Goal: Information Seeking & Learning: Learn about a topic

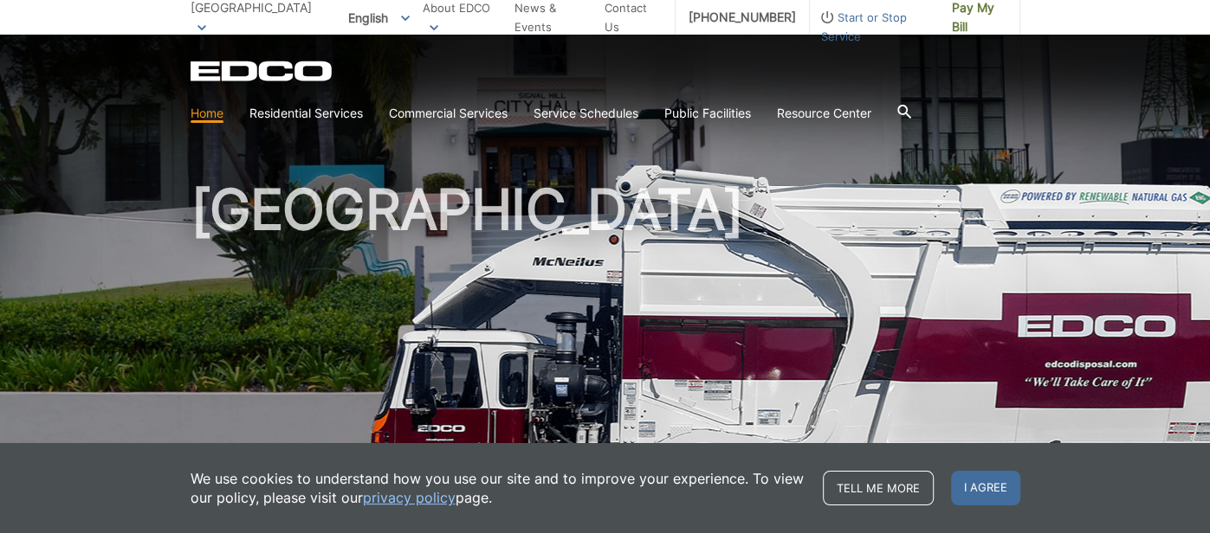
scroll to position [9, 0]
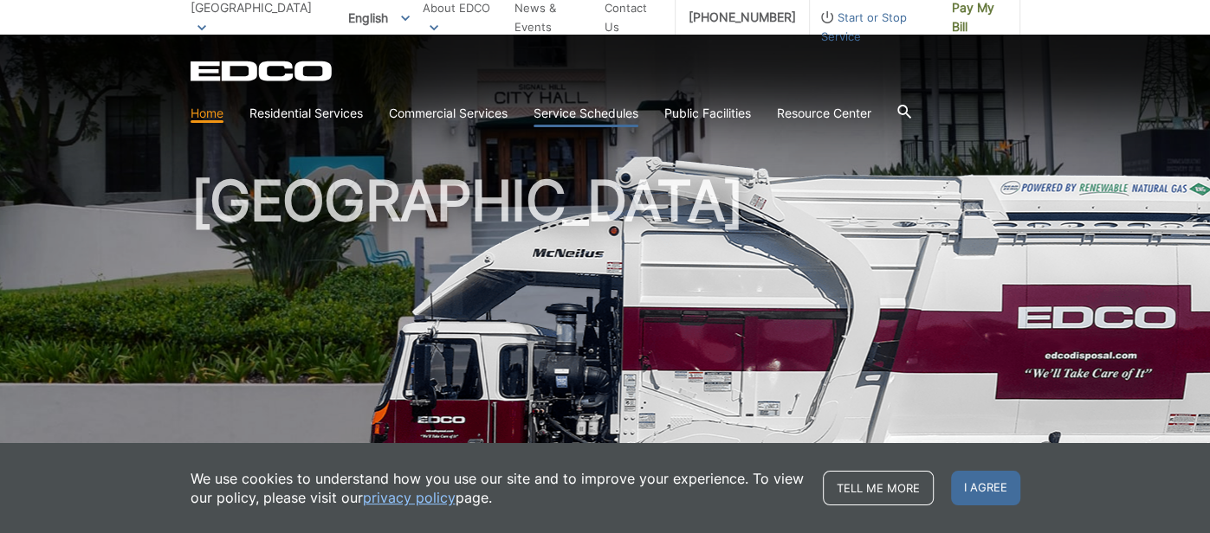
click at [593, 112] on link "Service Schedules" at bounding box center [585, 113] width 105 height 19
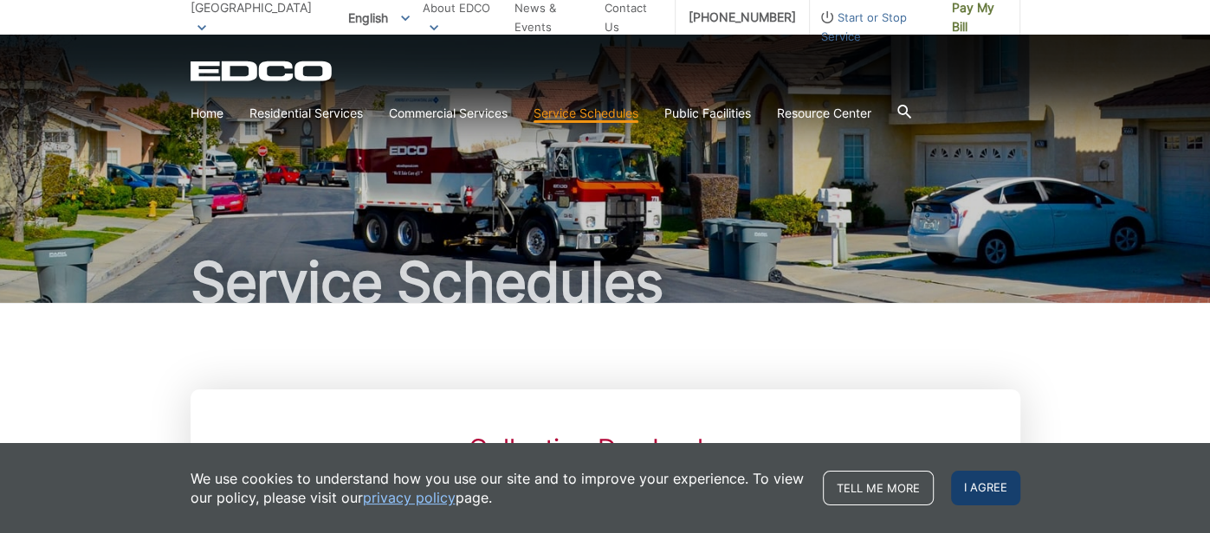
click at [1010, 490] on span "I agree" at bounding box center [985, 488] width 69 height 35
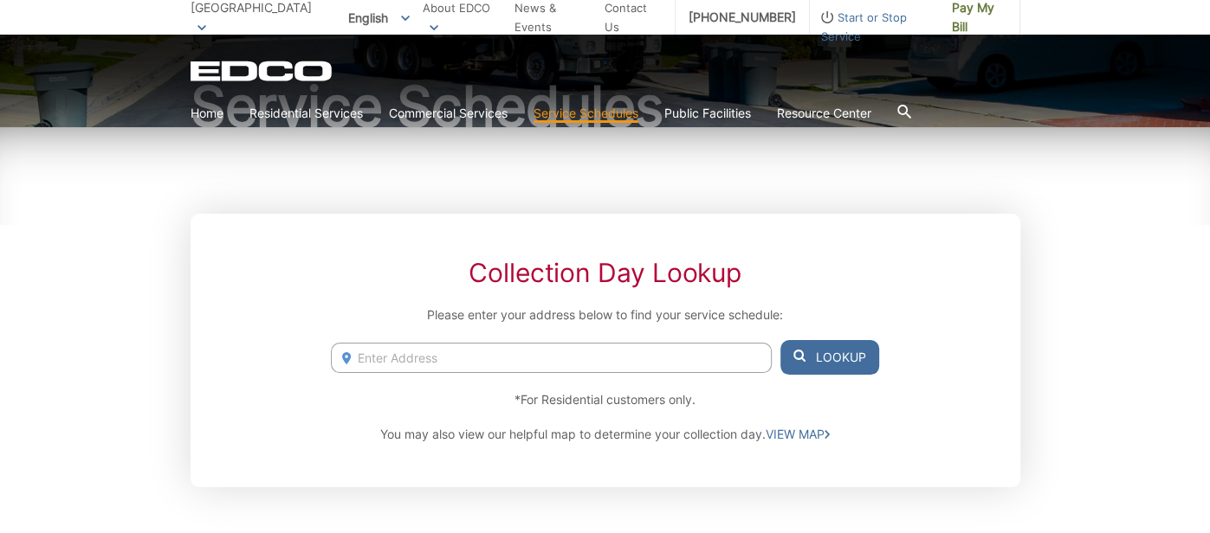
scroll to position [201, 0]
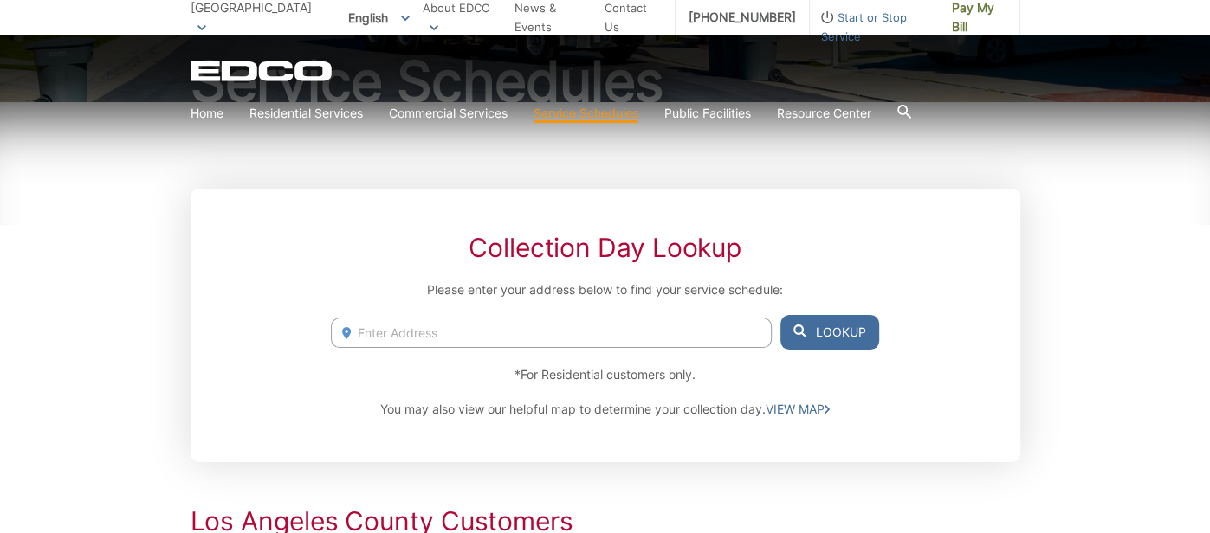
click at [393, 336] on input "Enter Address" at bounding box center [551, 333] width 440 height 30
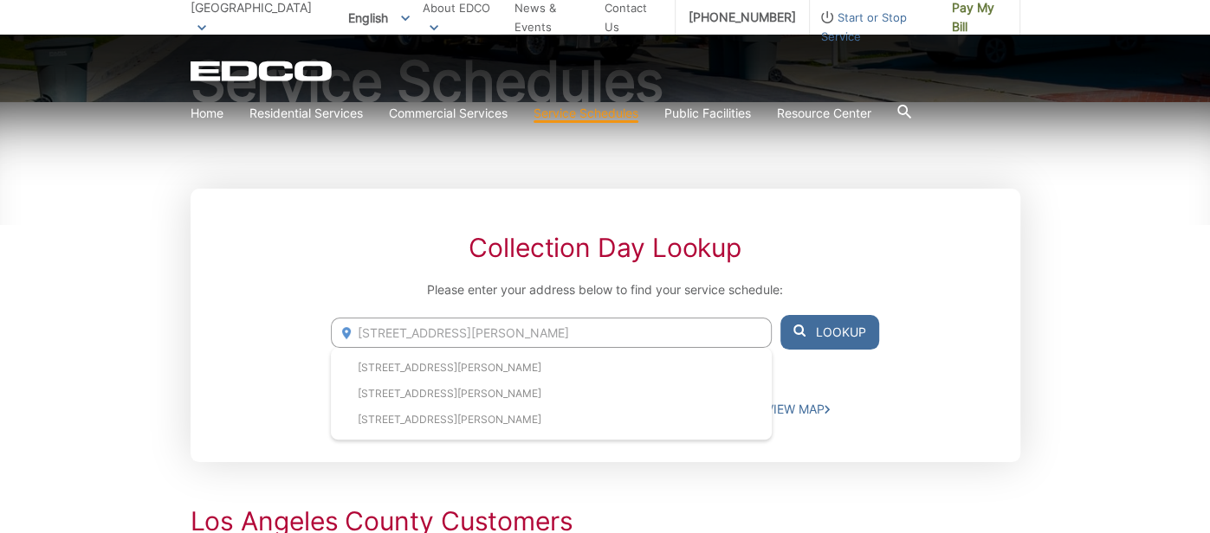
type input "1865 Stanley Ave signal hill"
click at [822, 334] on button "Lookup" at bounding box center [829, 332] width 99 height 35
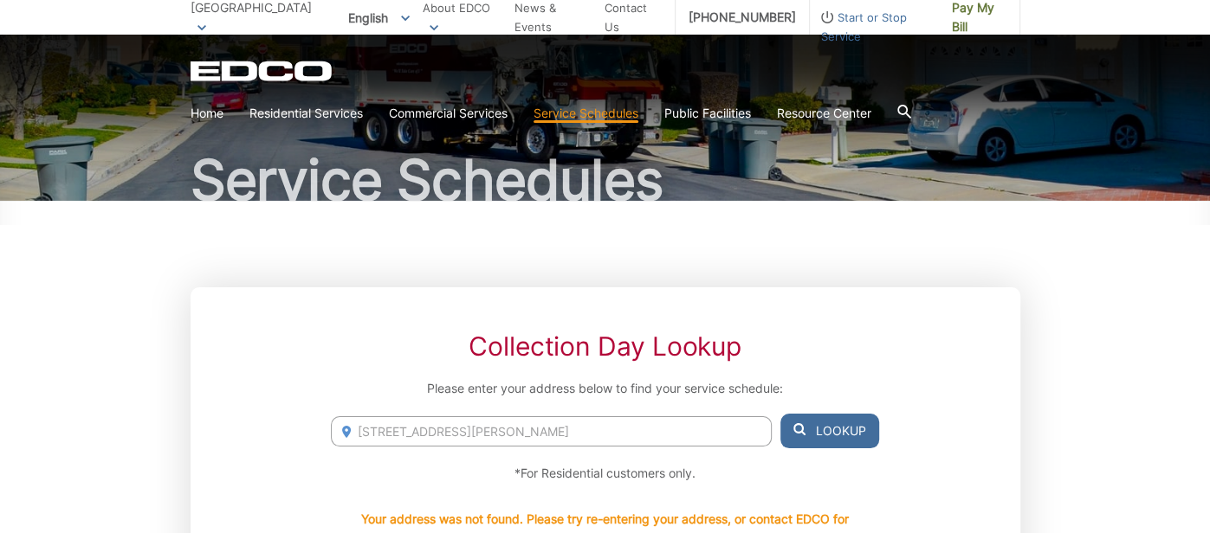
scroll to position [349, 0]
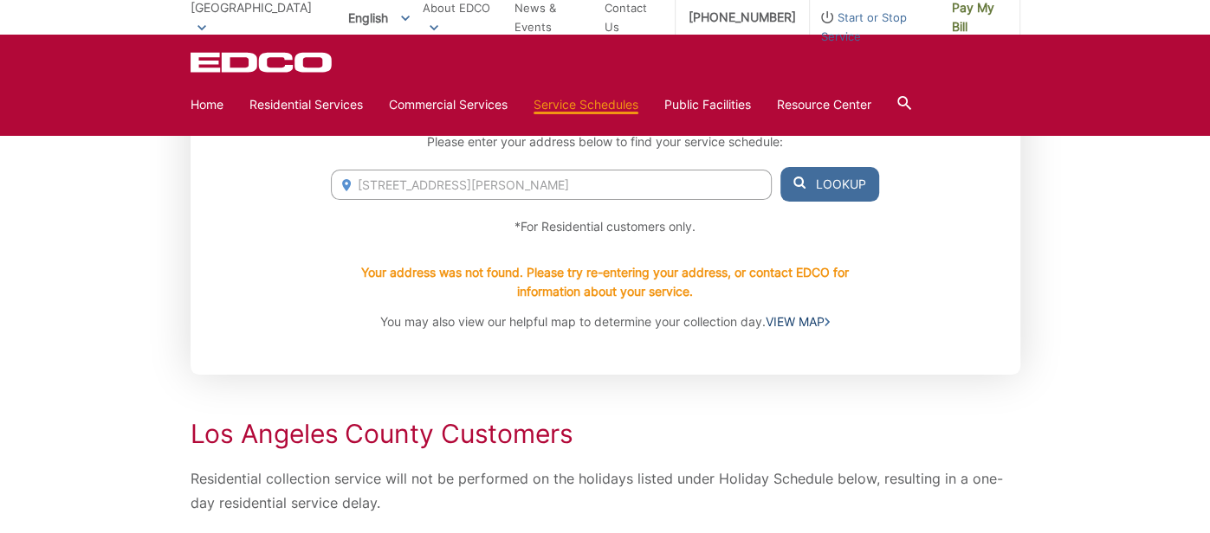
click at [801, 320] on link "VIEW MAP" at bounding box center [797, 322] width 64 height 19
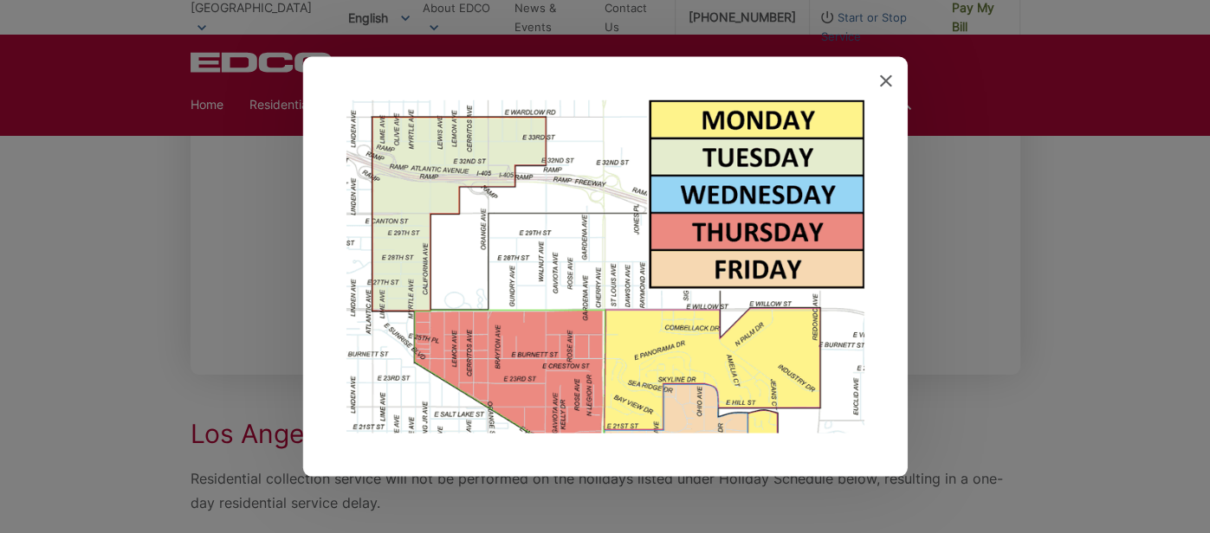
click at [880, 82] on icon at bounding box center [886, 81] width 12 height 12
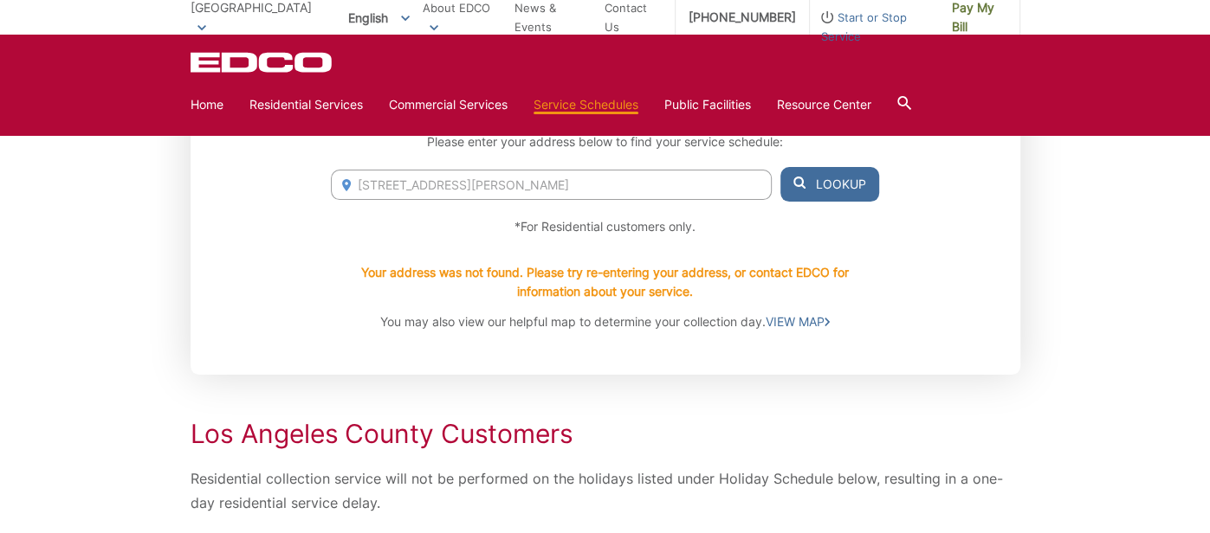
click at [798, 273] on p "Your address was not found. Please try re-entering your address, or contact EDC…" at bounding box center [604, 282] width 547 height 38
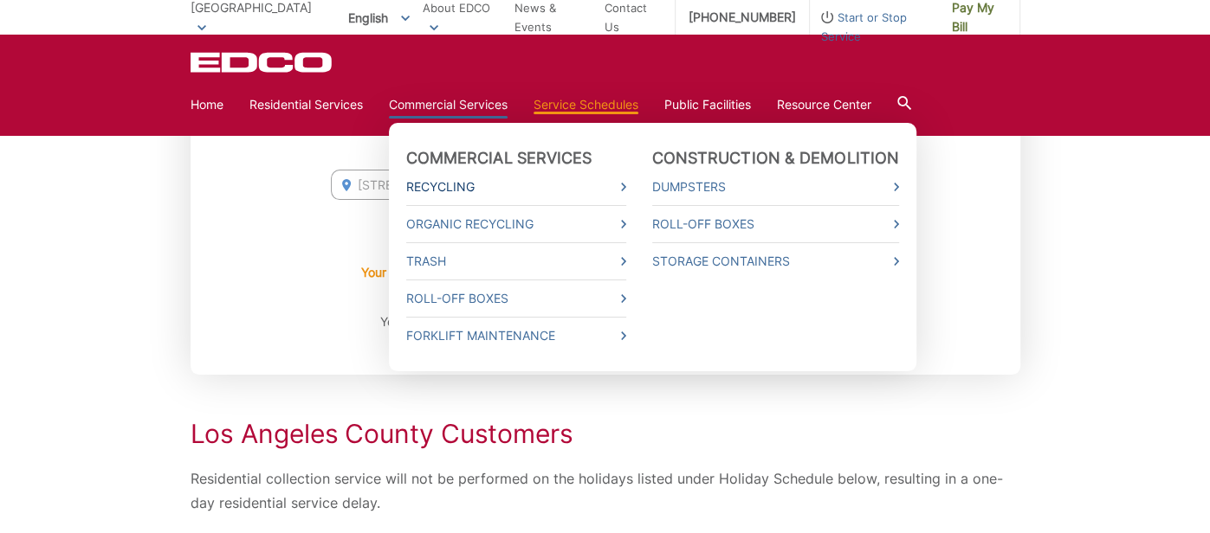
click at [533, 192] on link "Recycling" at bounding box center [516, 186] width 220 height 19
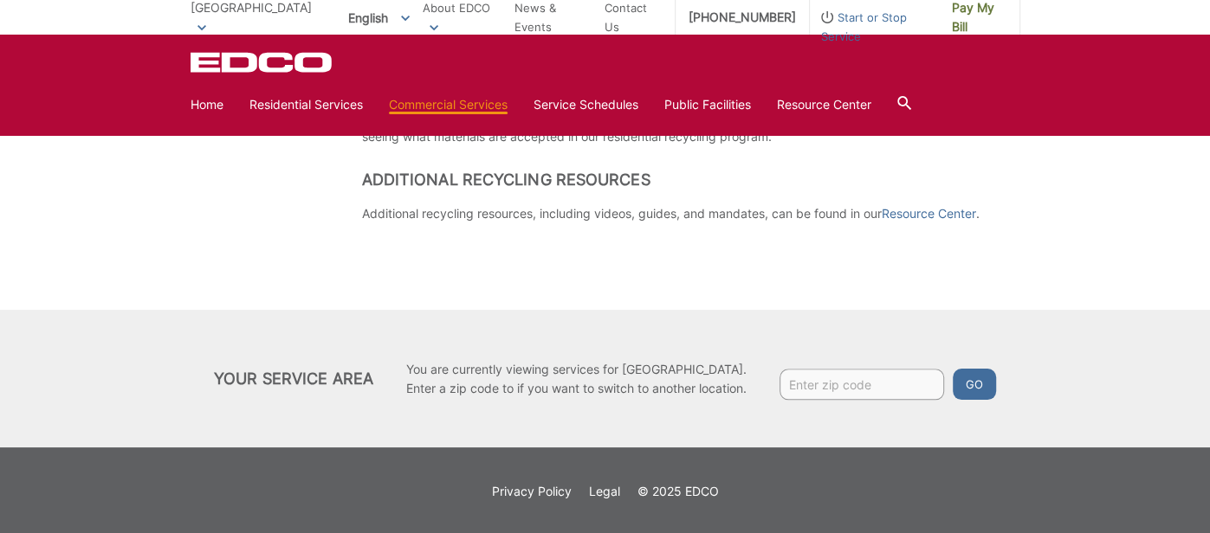
scroll to position [1249, 0]
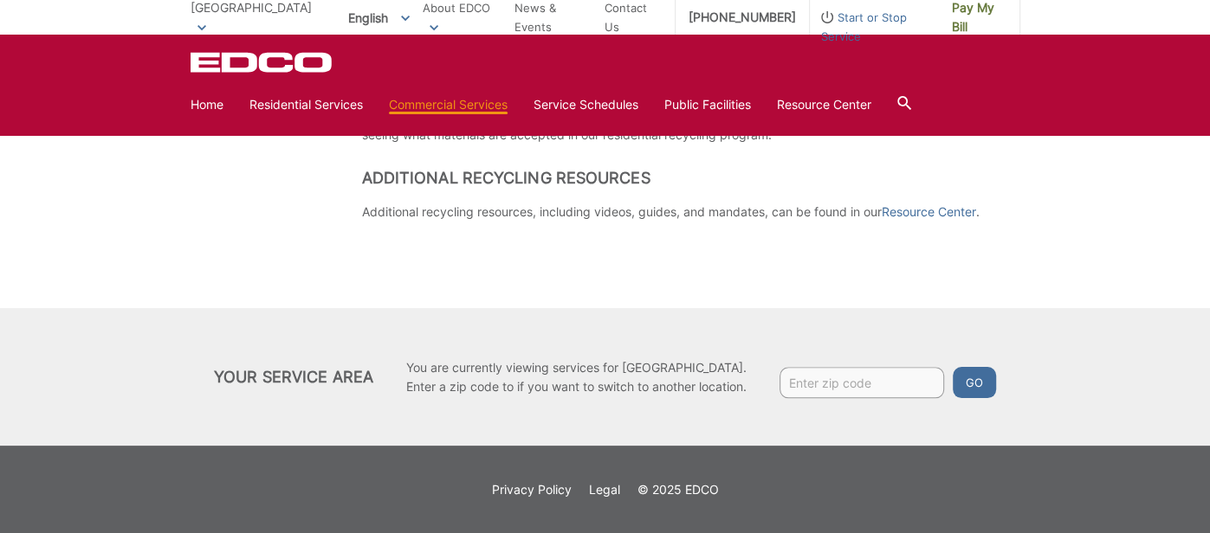
click at [848, 385] on input "Enter zip code" at bounding box center [861, 382] width 164 height 31
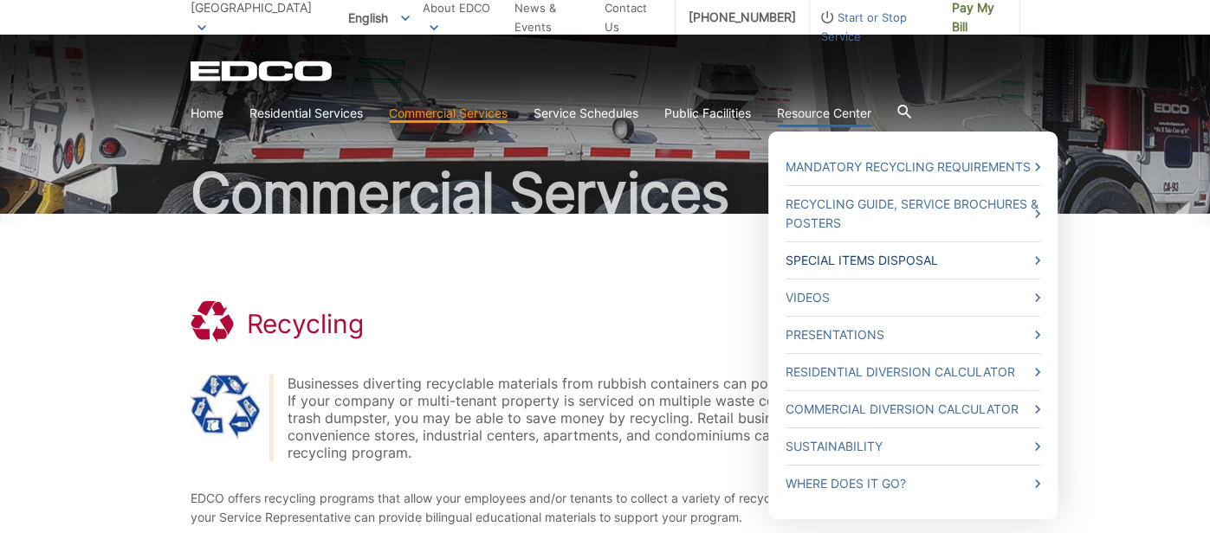
scroll to position [0, 0]
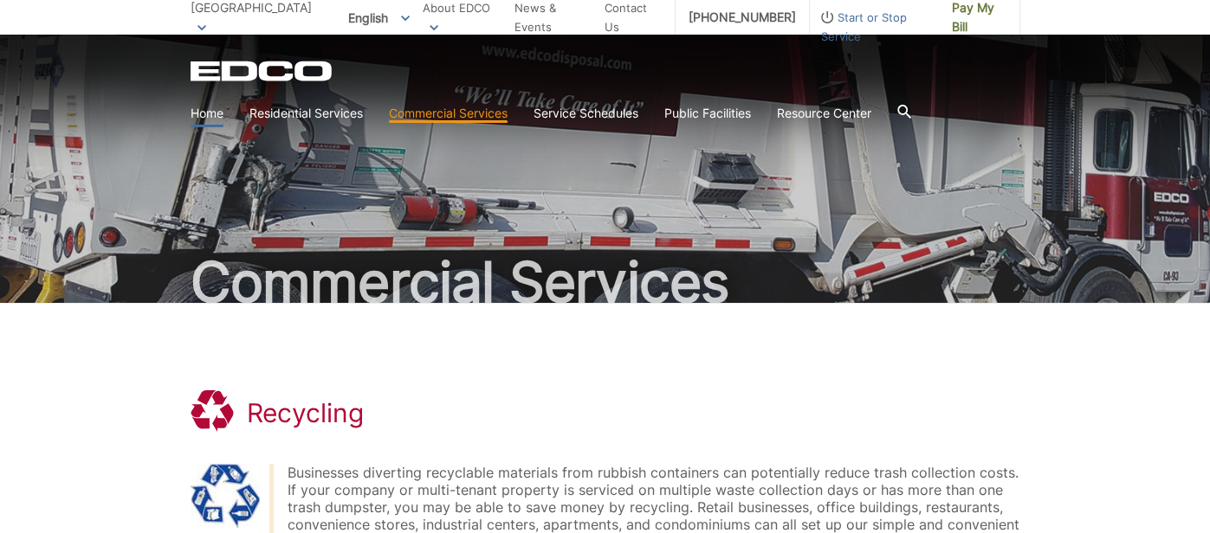
click at [203, 115] on link "Home" at bounding box center [206, 113] width 33 height 19
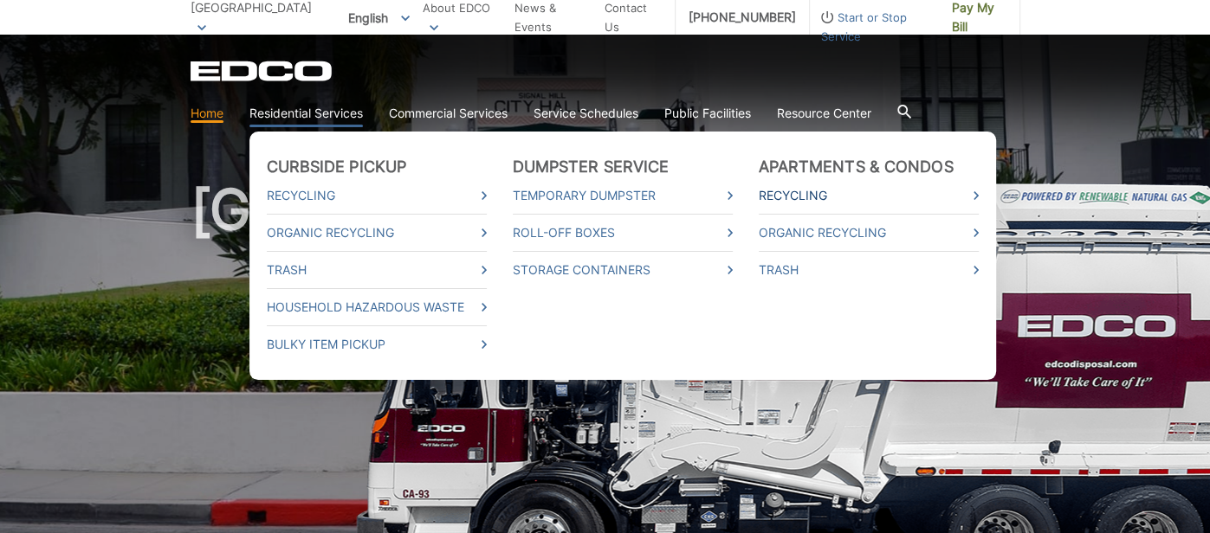
click at [818, 195] on link "Recycling" at bounding box center [868, 195] width 220 height 19
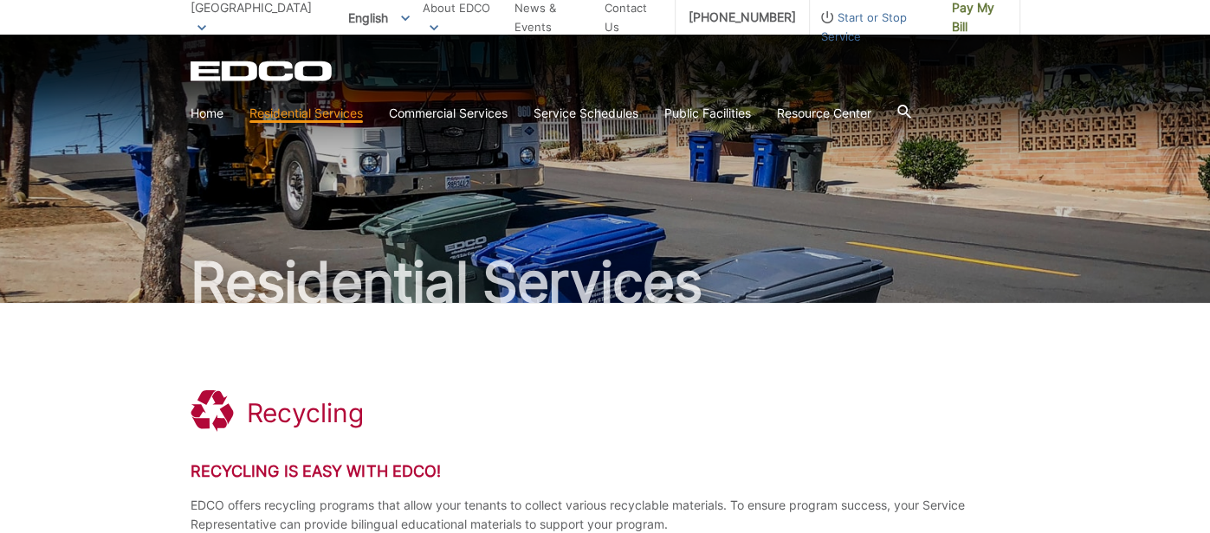
click at [869, 42] on div "EDCO Logo Home Residential Services Curbside Pickup Recycling Organic Recycling…" at bounding box center [605, 82] width 1210 height 95
